Goal: Information Seeking & Learning: Check status

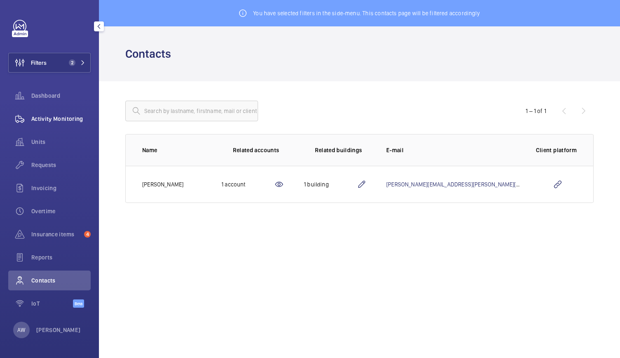
click at [68, 124] on div "Activity Monitoring" at bounding box center [49, 119] width 82 height 20
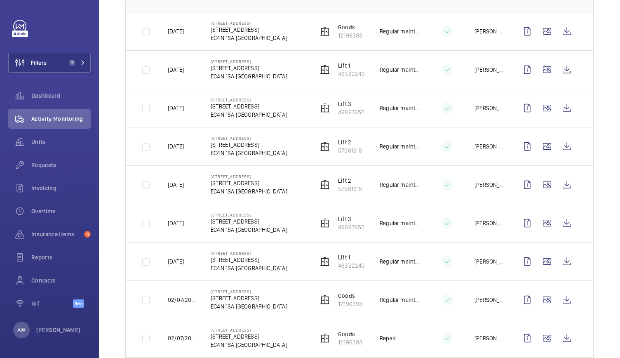
scroll to position [150, 0]
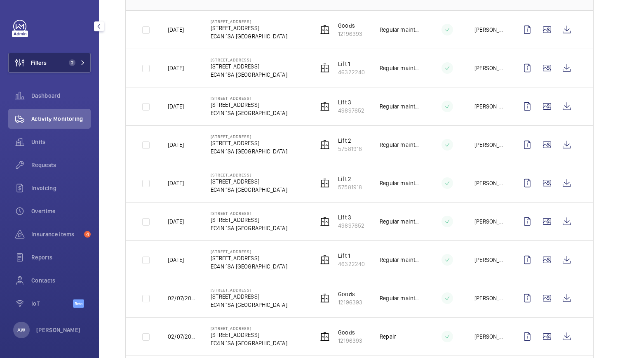
click at [77, 54] on button "Filters 2" at bounding box center [49, 63] width 82 height 20
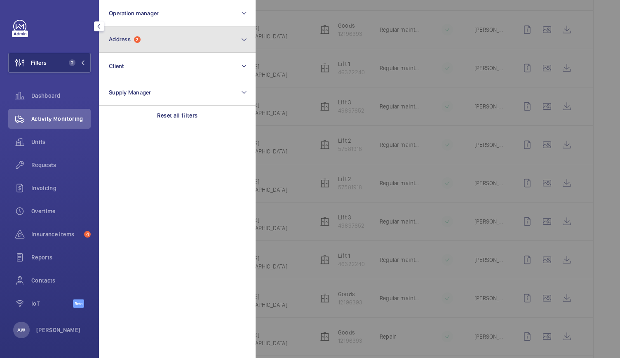
click at [145, 46] on button "Address 2" at bounding box center [177, 39] width 157 height 26
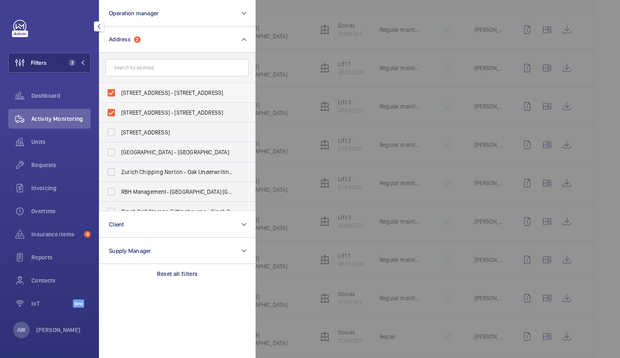
click at [113, 92] on label "[STREET_ADDRESS] - [STREET_ADDRESS]" at bounding box center [170, 93] width 143 height 20
click at [113, 92] on input "[STREET_ADDRESS] - [STREET_ADDRESS]" at bounding box center [111, 93] width 16 height 16
checkbox input "false"
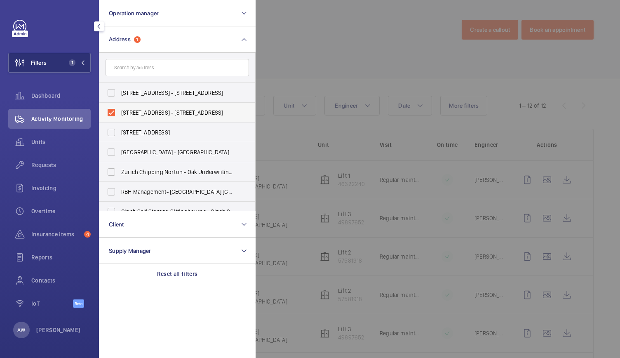
click at [114, 113] on label "[STREET_ADDRESS] - [STREET_ADDRESS]" at bounding box center [170, 113] width 143 height 20
click at [114, 113] on input "[STREET_ADDRESS] - [STREET_ADDRESS]" at bounding box center [111, 112] width 16 height 16
checkbox input "false"
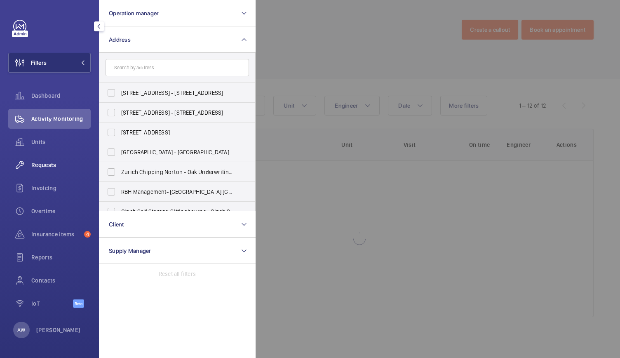
click at [40, 162] on span "Requests" at bounding box center [60, 165] width 59 height 8
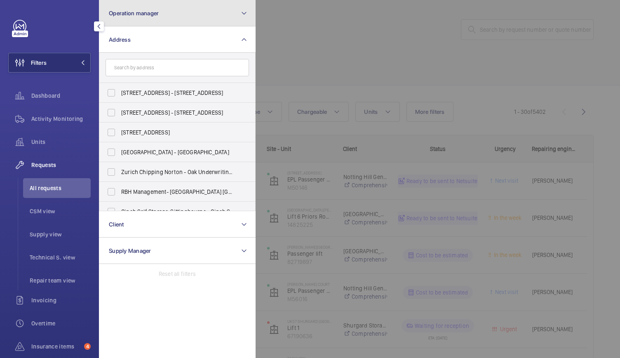
click at [196, 12] on button "Operation manager" at bounding box center [177, 13] width 157 height 26
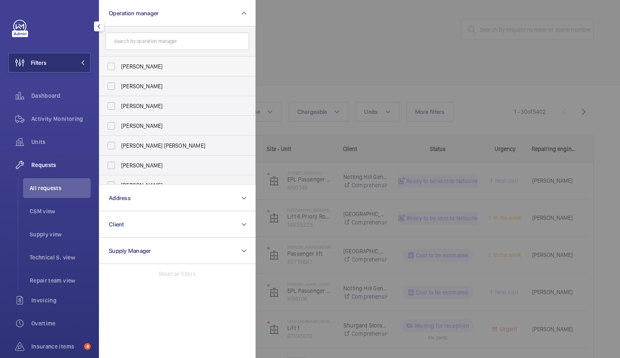
scroll to position [31, 0]
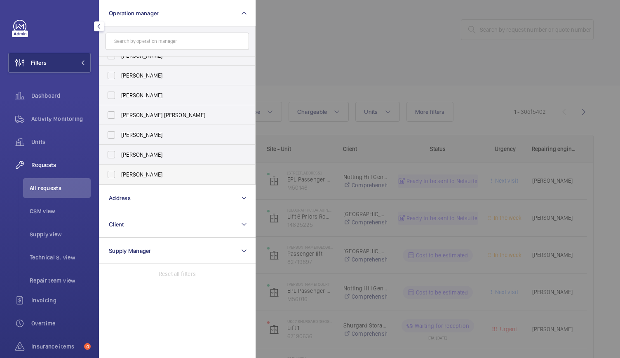
click at [112, 174] on label "[PERSON_NAME]" at bounding box center [170, 175] width 143 height 20
click at [112, 174] on input "[PERSON_NAME]" at bounding box center [111, 174] width 16 height 16
checkbox input "true"
click at [380, 26] on div at bounding box center [566, 179] width 620 height 358
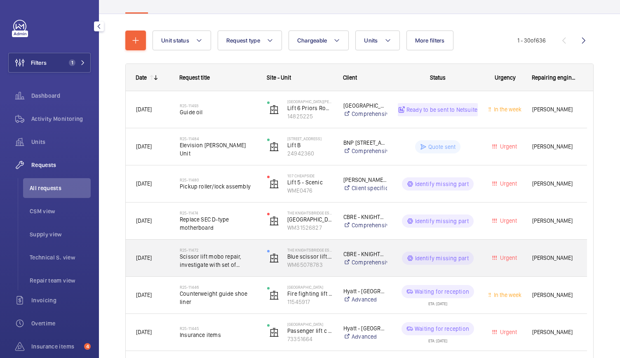
scroll to position [71, 0]
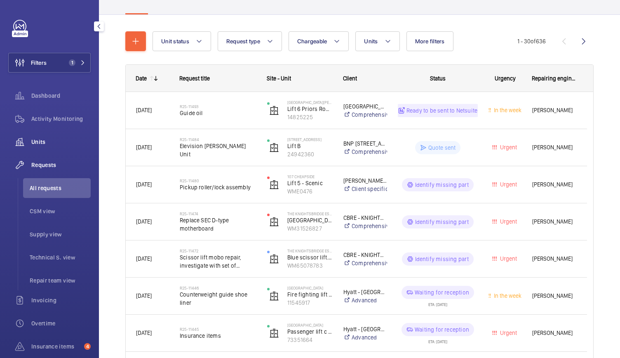
click at [40, 143] on span "Units" at bounding box center [60, 142] width 59 height 8
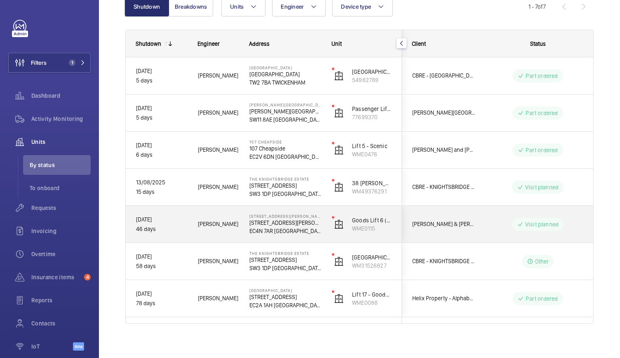
scroll to position [99, 0]
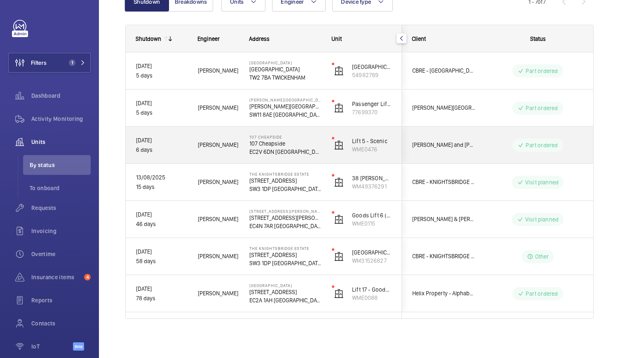
click at [241, 155] on div "[STREET_ADDRESS]" at bounding box center [281, 145] width 82 height 37
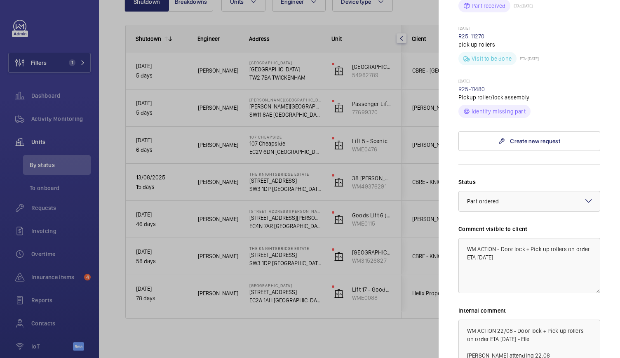
scroll to position [308, 0]
click at [469, 85] on link "R25-11480" at bounding box center [472, 88] width 27 height 7
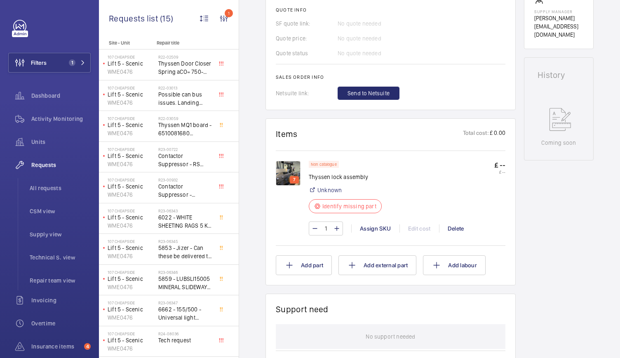
scroll to position [381, 0]
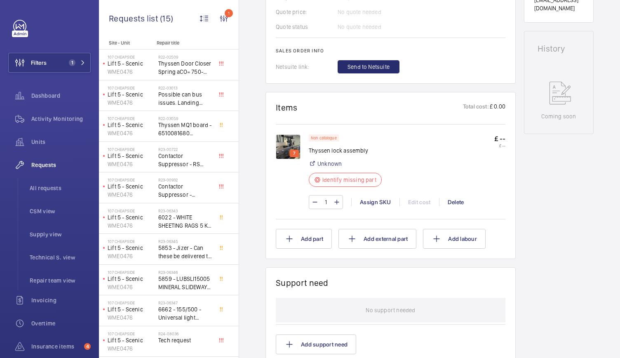
click at [294, 141] on img at bounding box center [288, 146] width 25 height 25
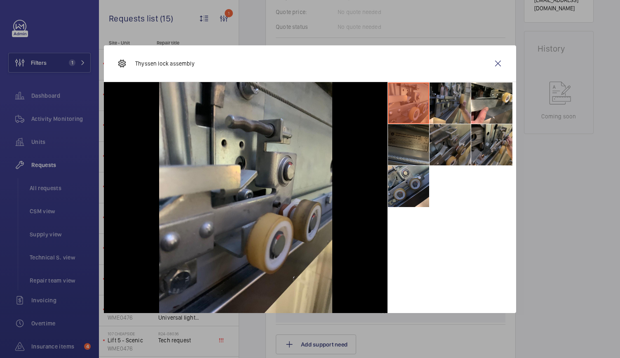
click at [430, 143] on li at bounding box center [450, 144] width 41 height 41
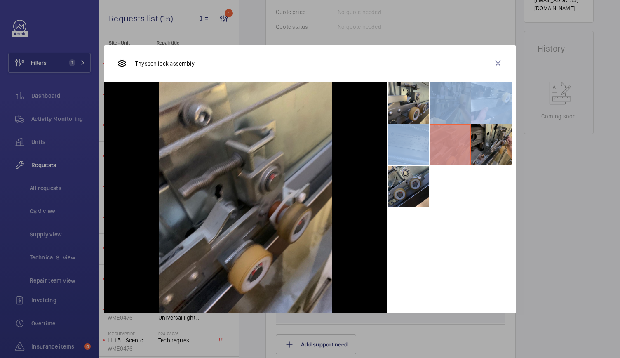
drag, startPoint x: 448, startPoint y: 146, endPoint x: 453, endPoint y: 113, distance: 34.2
click at [453, 113] on ul at bounding box center [452, 144] width 129 height 125
click at [453, 113] on li at bounding box center [450, 102] width 41 height 41
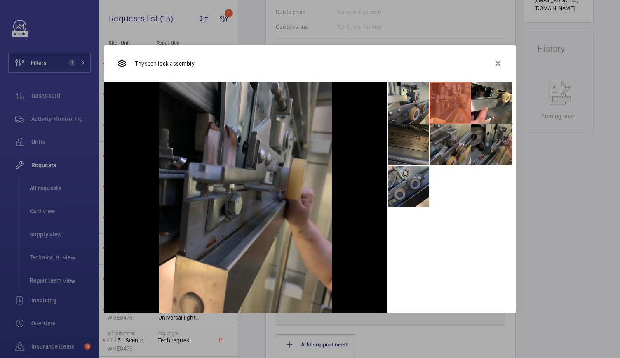
click at [497, 142] on li at bounding box center [491, 144] width 41 height 41
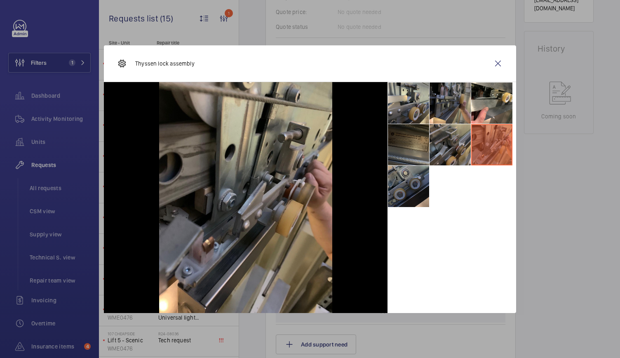
click at [420, 184] on li at bounding box center [408, 186] width 41 height 41
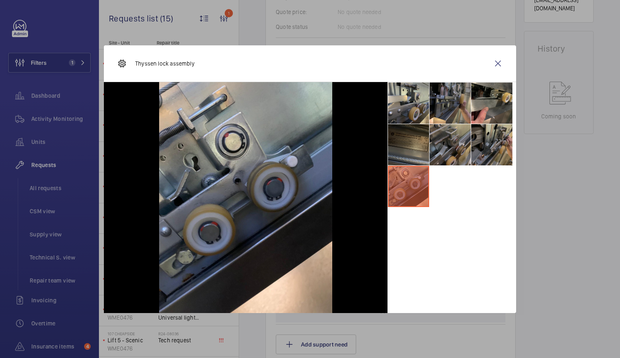
click at [484, 112] on li at bounding box center [491, 102] width 41 height 41
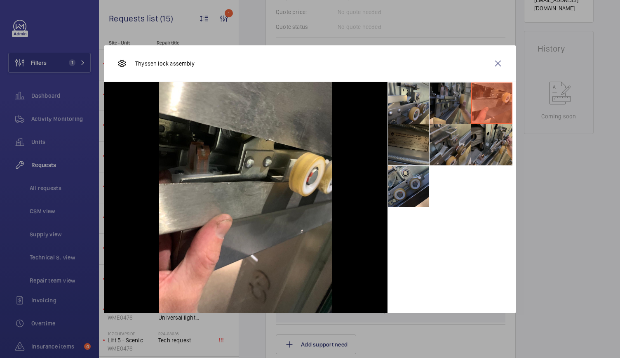
click at [455, 113] on li at bounding box center [450, 102] width 41 height 41
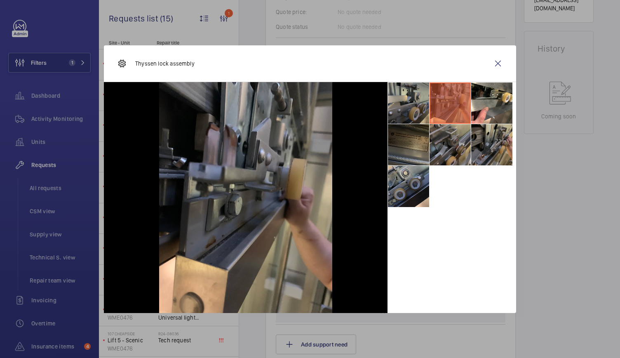
click at [404, 108] on li at bounding box center [408, 102] width 41 height 41
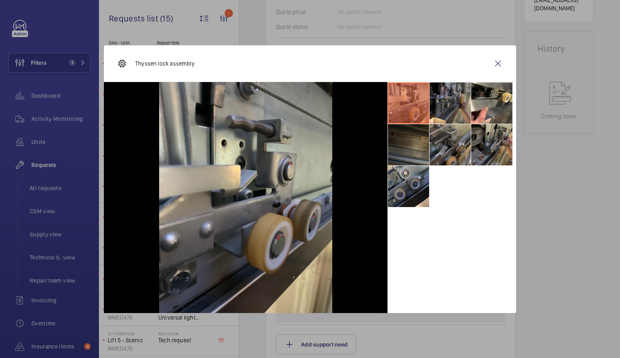
click at [406, 139] on li at bounding box center [408, 144] width 41 height 41
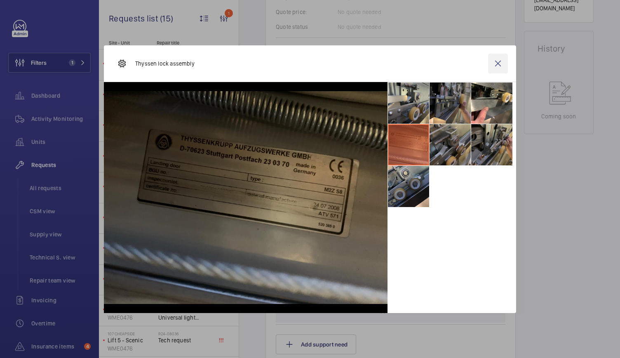
click at [499, 65] on wm-front-icon-button at bounding box center [498, 64] width 20 height 20
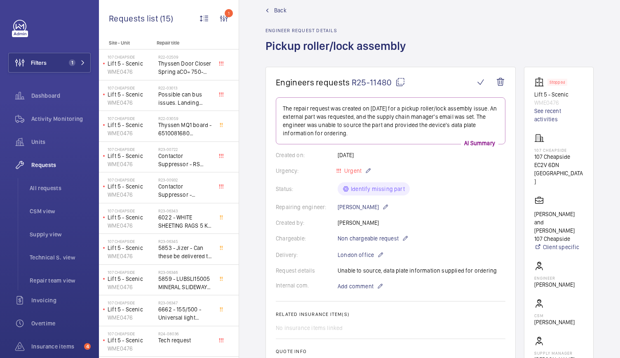
scroll to position [0, 0]
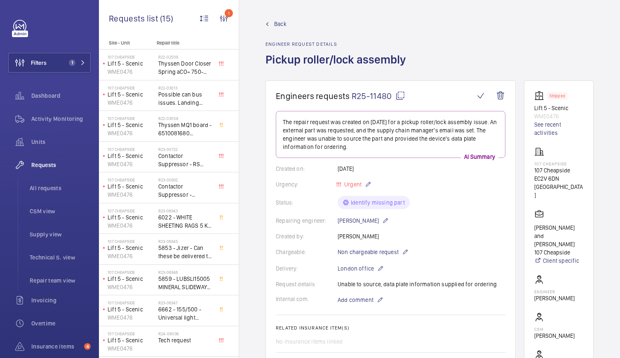
click at [282, 19] on wm-front-admin-header "Back Engineer request details Pickup roller/lock assembly" at bounding box center [429, 40] width 381 height 80
click at [280, 23] on span "Back" at bounding box center [280, 24] width 12 height 8
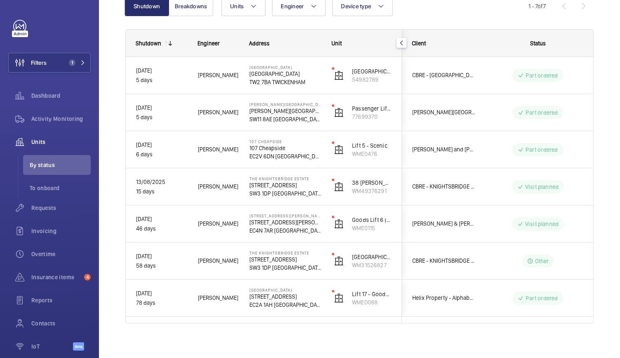
scroll to position [99, 0]
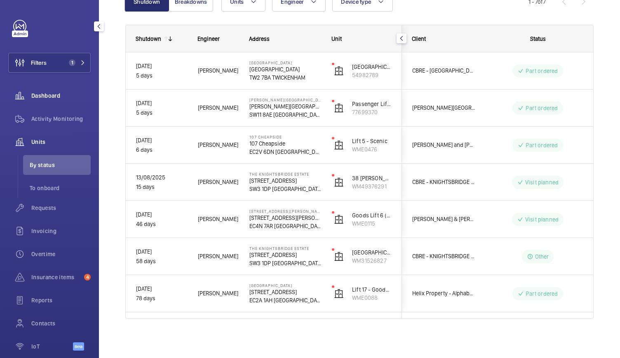
click at [41, 92] on span "Dashboard" at bounding box center [60, 96] width 59 height 8
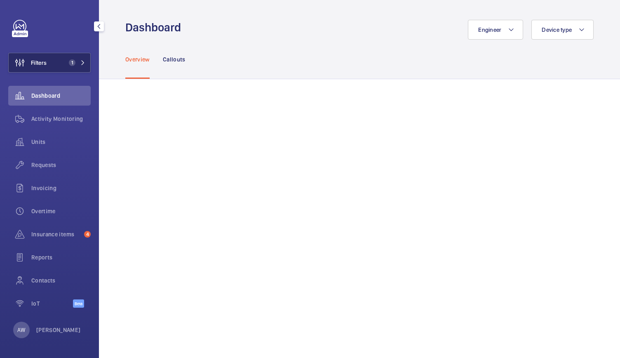
click at [76, 58] on button "Filters 1" at bounding box center [49, 63] width 82 height 20
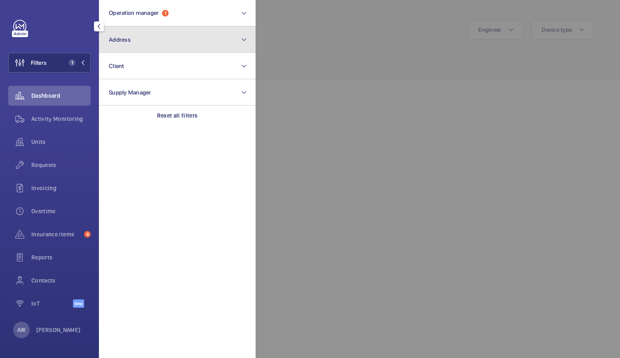
click at [121, 42] on span "Address" at bounding box center [120, 39] width 22 height 7
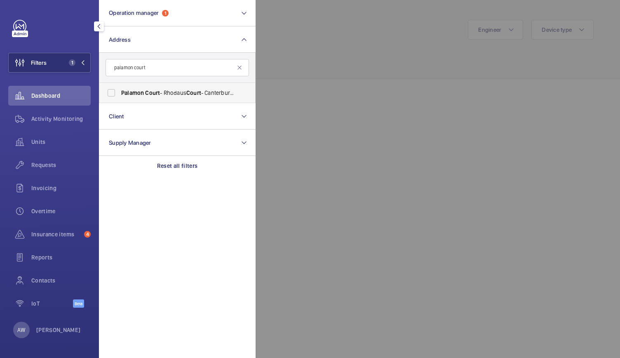
type input "palamon court"
click at [130, 96] on span "Palamon Court - Rhodaus Court - Canterbury Student Accommodation, [GEOGRAPHIC_D…" at bounding box center [177, 93] width 113 height 8
click at [120, 96] on input "Palamon Court - Rhodaus Court - Canterbury Student Accommodation, [GEOGRAPHIC_D…" at bounding box center [111, 93] width 16 height 16
checkbox input "true"
click at [335, 92] on div at bounding box center [566, 179] width 620 height 358
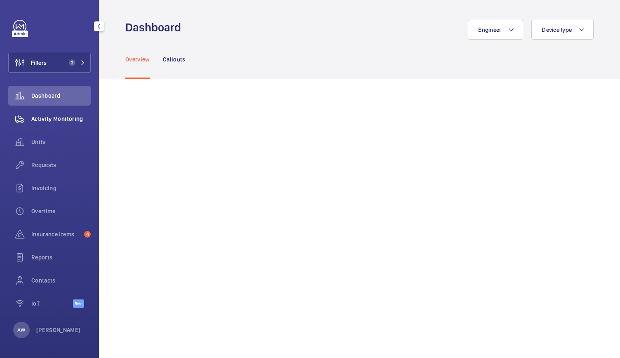
click at [66, 113] on div "Activity Monitoring" at bounding box center [49, 119] width 82 height 20
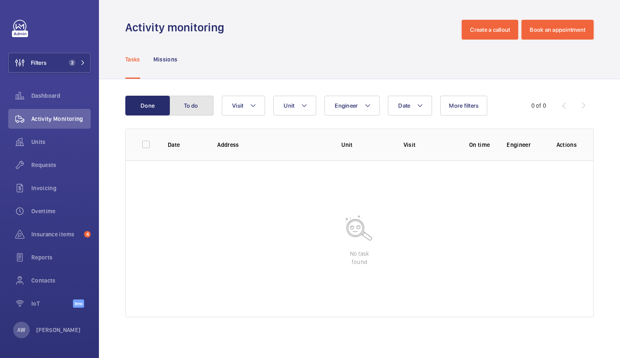
click at [190, 105] on button "To do" at bounding box center [191, 106] width 45 height 20
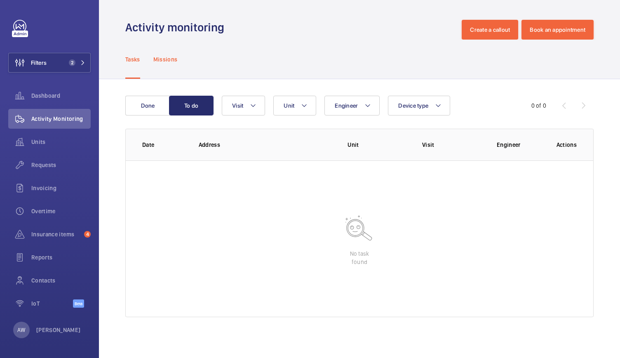
click at [165, 50] on div "Missions" at bounding box center [165, 59] width 24 height 39
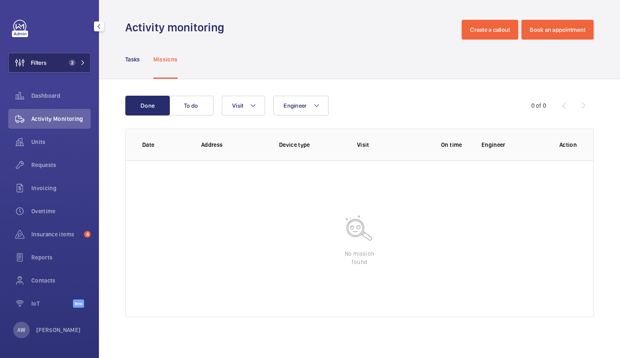
drag, startPoint x: 91, startPoint y: 56, endPoint x: 85, endPoint y: 63, distance: 8.8
click at [85, 63] on div "Filters 2 Dashboard Activity Monitoring Units Requests Invoicing Overtime Insur…" at bounding box center [49, 179] width 99 height 358
click at [85, 63] on mat-icon at bounding box center [82, 62] width 5 height 5
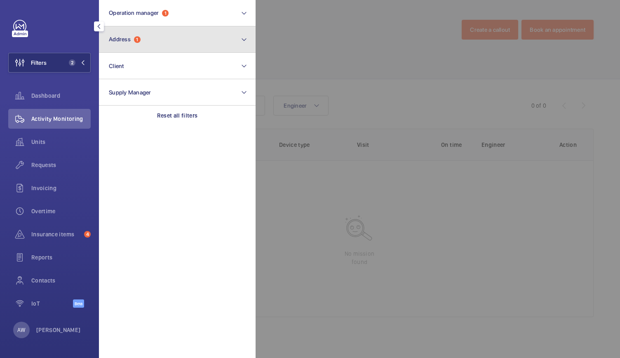
click at [139, 46] on button "Address 1" at bounding box center [177, 39] width 157 height 26
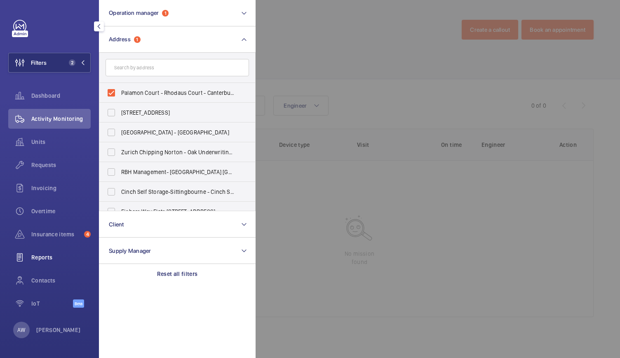
click at [46, 259] on span "Reports" at bounding box center [60, 257] width 59 height 8
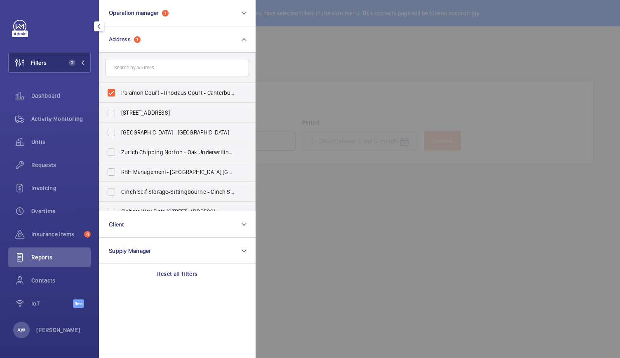
click at [282, 159] on div at bounding box center [566, 179] width 620 height 358
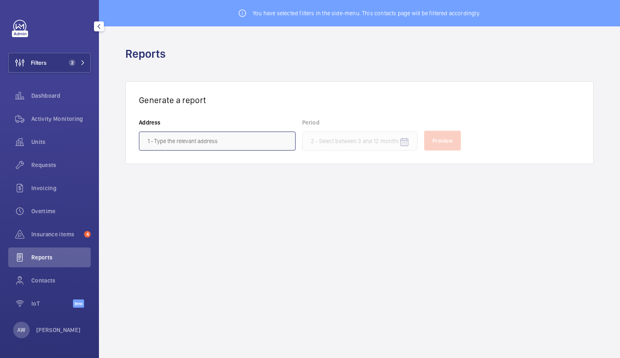
click at [260, 144] on input "text" at bounding box center [217, 141] width 157 height 19
drag, startPoint x: 260, startPoint y: 144, endPoint x: 195, endPoint y: 136, distance: 65.6
click at [195, 136] on input "text" at bounding box center [217, 141] width 157 height 19
click at [46, 115] on span "Activity Monitoring" at bounding box center [60, 119] width 59 height 8
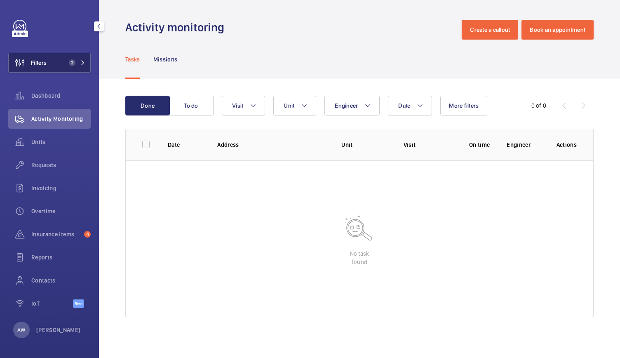
click at [80, 61] on span "2" at bounding box center [76, 62] width 20 height 7
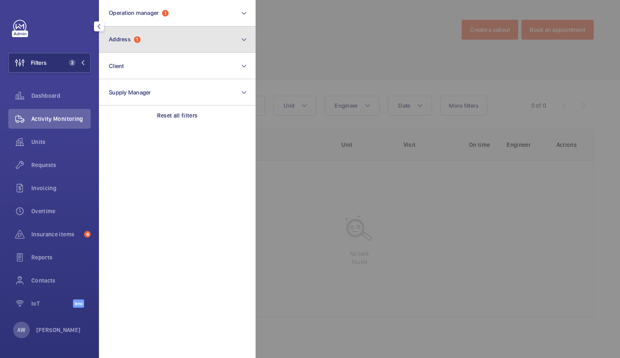
click at [111, 44] on button "Address 1" at bounding box center [177, 39] width 157 height 26
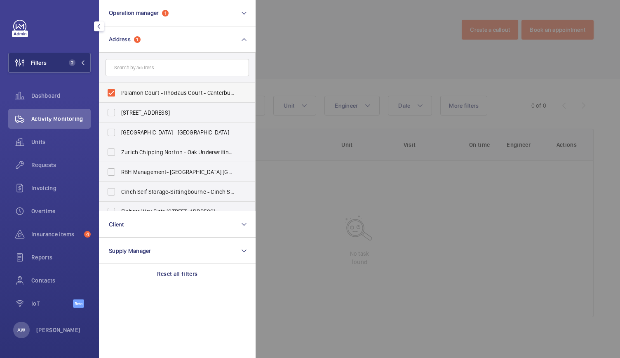
click at [108, 91] on label "Palamon Court - Rhodaus Court - Canterbury Student Accommodation, [GEOGRAPHIC_D…" at bounding box center [170, 93] width 143 height 20
click at [108, 91] on input "Palamon Court - Rhodaus Court - Canterbury Student Accommodation, [GEOGRAPHIC_D…" at bounding box center [111, 93] width 16 height 16
checkbox input "false"
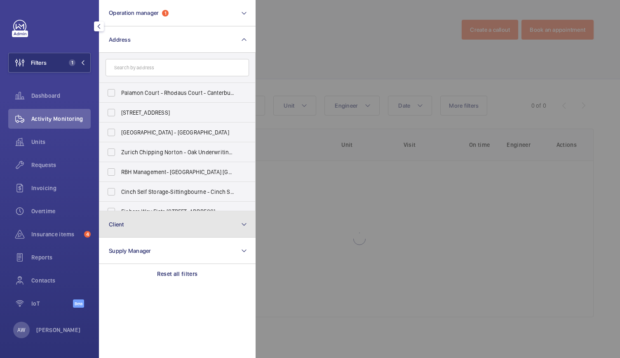
click at [124, 224] on button "Client" at bounding box center [177, 224] width 157 height 26
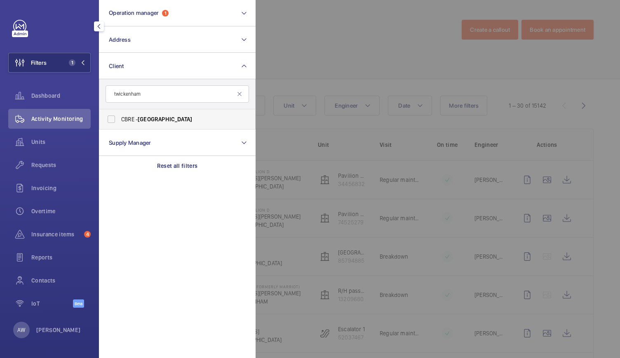
type input "twickenham"
click at [115, 119] on label "CBRE - [GEOGRAPHIC_DATA]" at bounding box center [170, 119] width 143 height 20
click at [115, 119] on input "CBRE - [GEOGRAPHIC_DATA]" at bounding box center [111, 119] width 16 height 16
checkbox input "true"
click at [354, 53] on div at bounding box center [566, 179] width 620 height 358
